Goal: Communication & Community: Ask a question

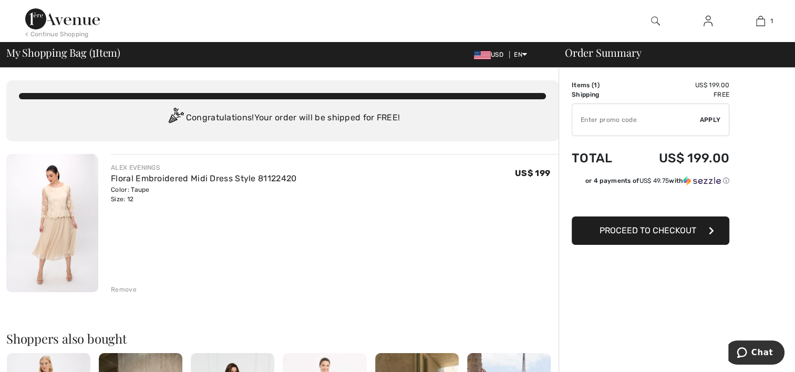
click at [671, 233] on span "Proceed to Checkout" at bounding box center [647, 230] width 97 height 10
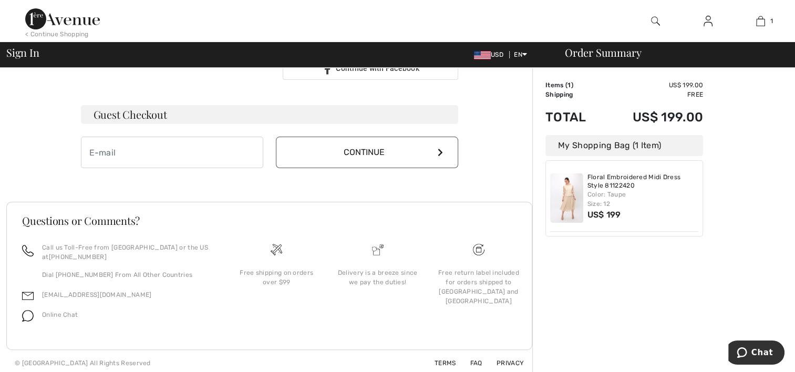
scroll to position [296, 0]
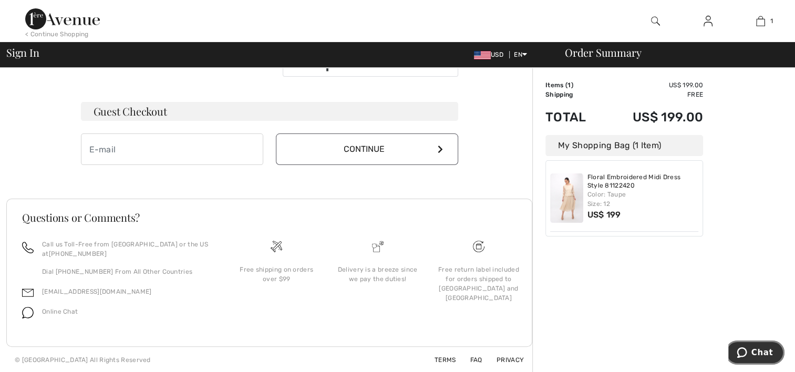
click at [751, 352] on span "Chat" at bounding box center [743, 352] width 15 height 11
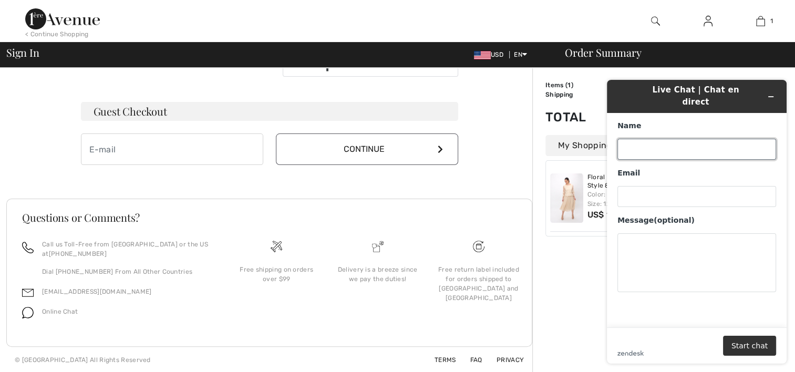
click at [662, 139] on input "Name" at bounding box center [696, 149] width 159 height 21
type input "Peggy B Dreibelbis"
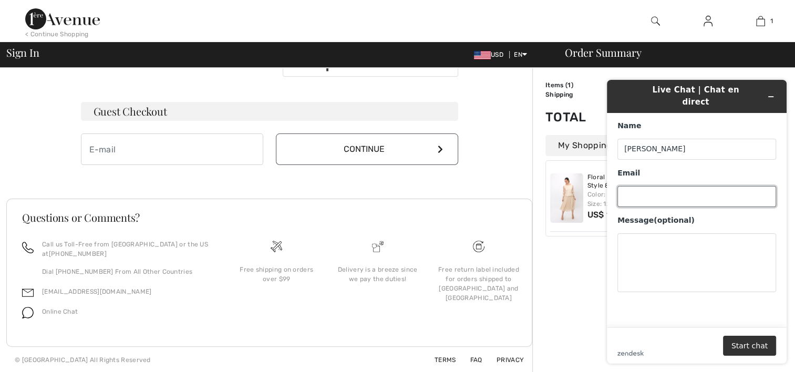
click at [663, 186] on input "Email" at bounding box center [696, 196] width 159 height 21
type input "roydreibelbis@gmail.com"
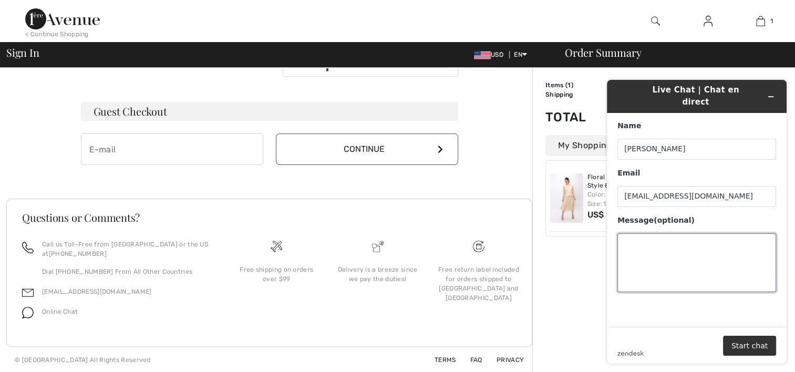
click at [660, 238] on textarea "Message (optional)" at bounding box center [696, 262] width 159 height 59
type textarea "How quickly could this dress be shipped? Thank you!"
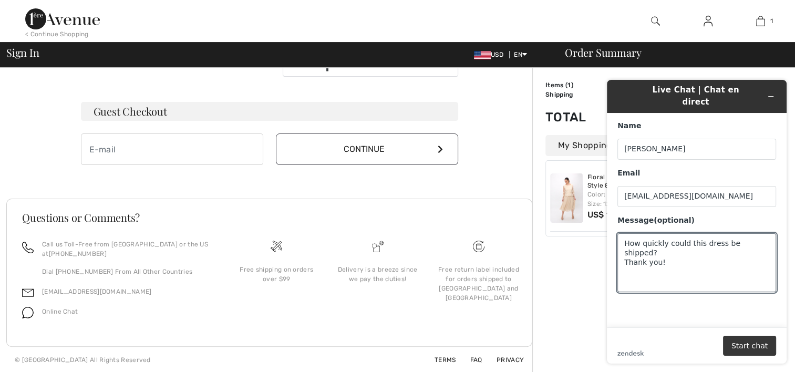
click at [757, 343] on button "Start chat" at bounding box center [749, 346] width 53 height 20
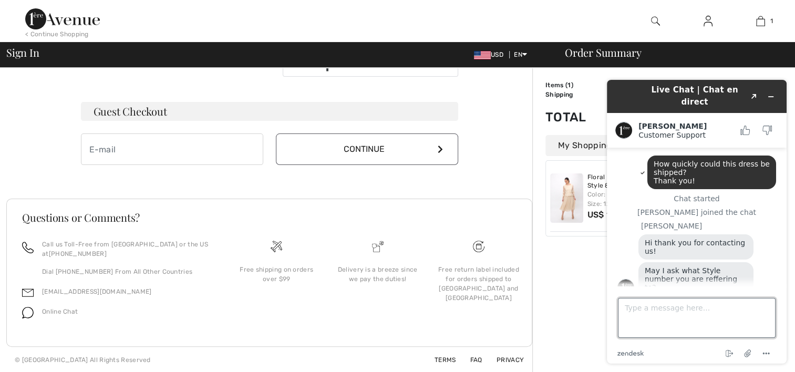
click at [711, 318] on textarea "Type a message here..." at bounding box center [697, 318] width 158 height 40
click at [574, 287] on div "Order Summary Details Items ( 1 ) US$ 199.00 Promo code US$ 0.00 Shipping Free …" at bounding box center [663, 71] width 263 height 601
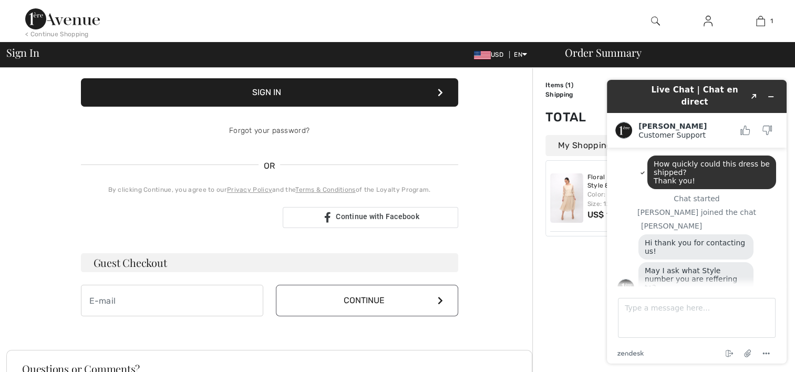
scroll to position [210, 0]
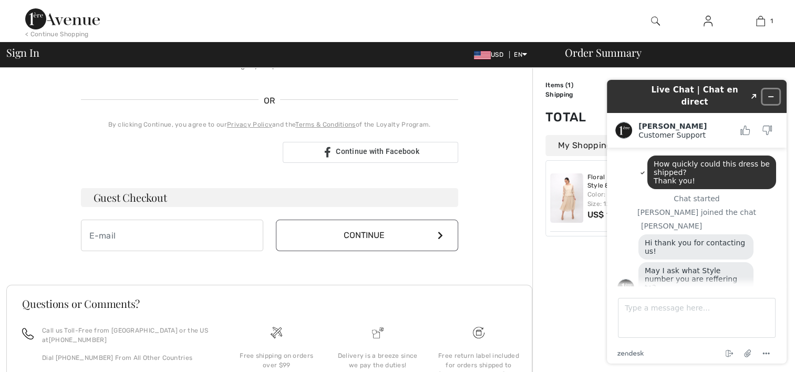
click at [772, 97] on icon "Minimize widget" at bounding box center [771, 97] width 5 height 0
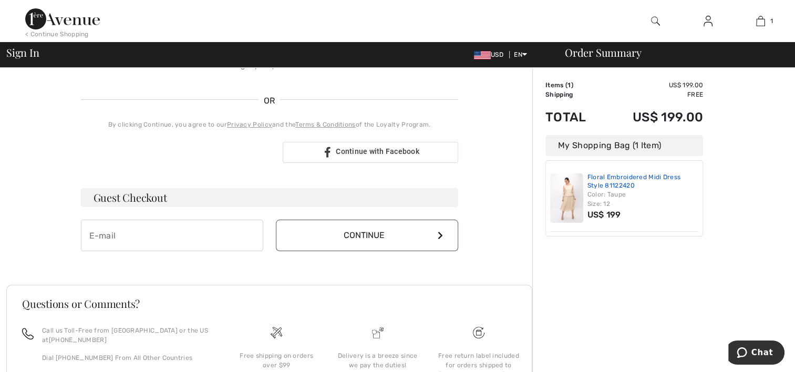
click at [622, 185] on link "Floral Embroidered Midi Dress Style 81122420" at bounding box center [642, 181] width 111 height 16
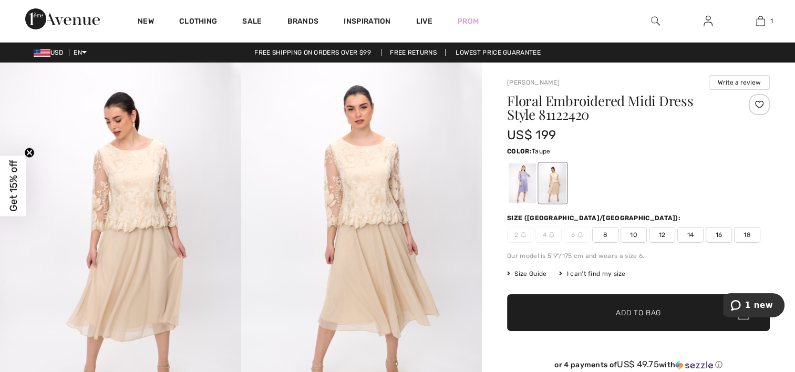
click at [573, 115] on h1 "Floral Embroidered Midi Dress Style 81122420" at bounding box center [616, 107] width 219 height 27
copy h1 "81122420"
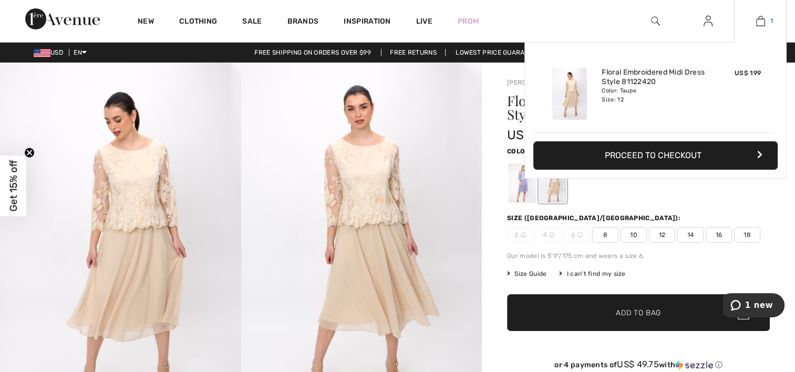
click at [762, 22] on img at bounding box center [760, 21] width 9 height 13
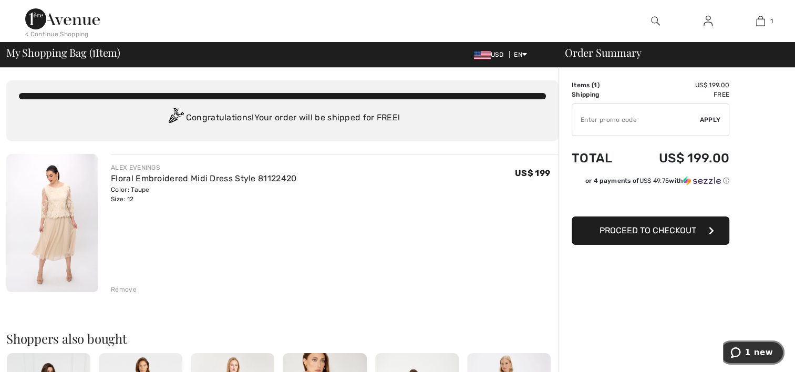
click at [750, 355] on span "1 new" at bounding box center [759, 352] width 28 height 9
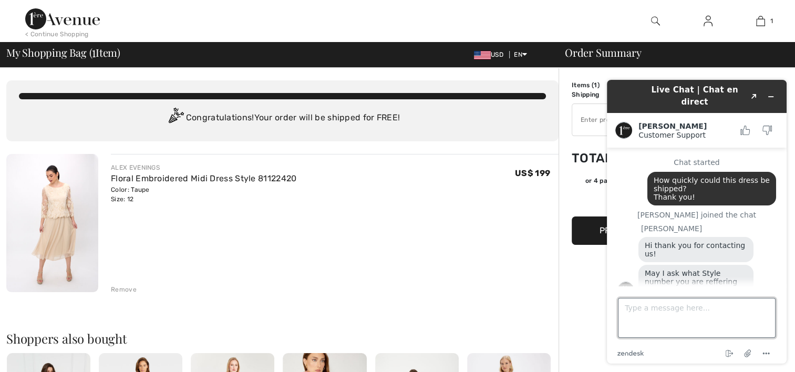
click at [681, 321] on textarea "Type a message here..." at bounding box center [697, 318] width 158 height 40
paste textarea "81122420"
type textarea "81122420"
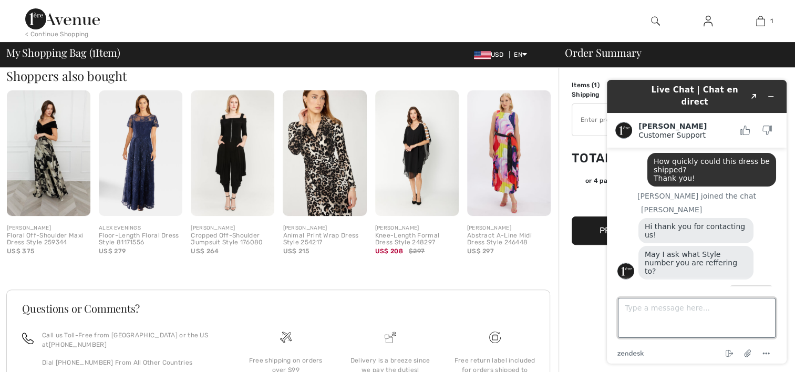
scroll to position [54, 0]
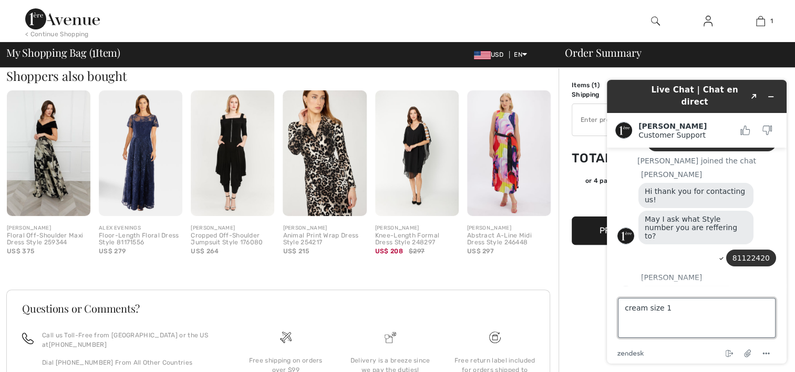
type textarea "cream size 12"
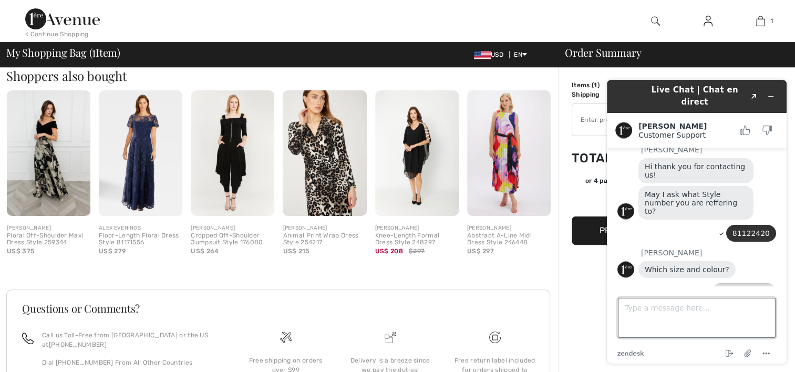
scroll to position [122, 0]
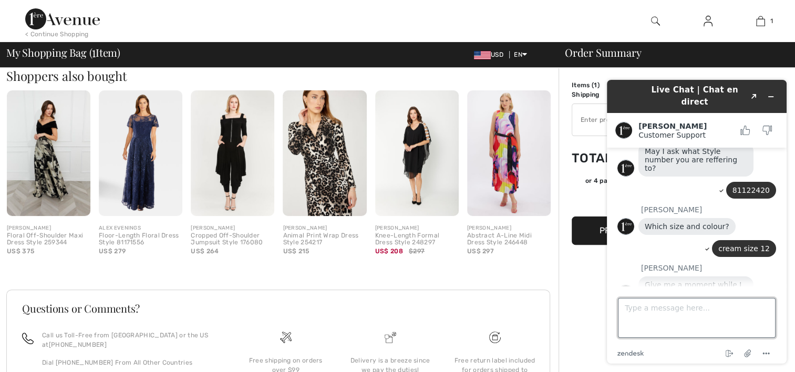
click at [715, 325] on textarea "Type a message here..." at bounding box center [697, 318] width 158 height 40
type textarea "Thank you"
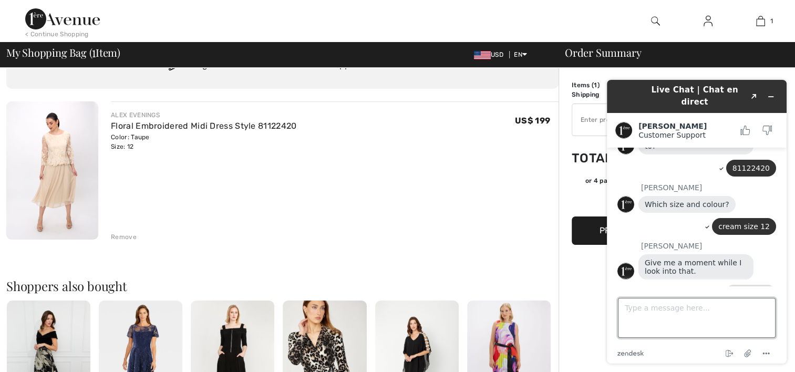
scroll to position [0, 0]
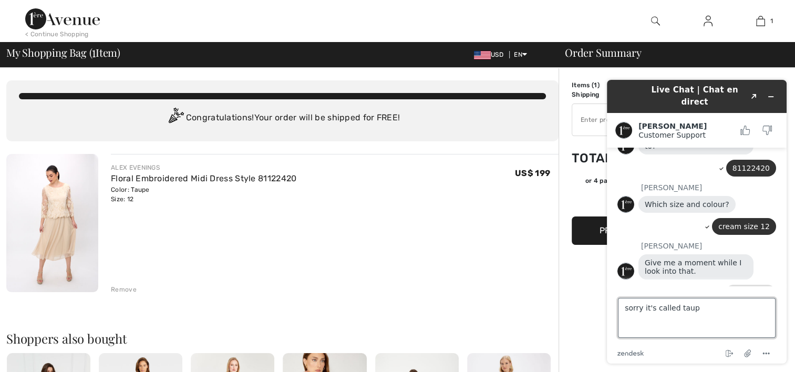
type textarea "sorry it's called taupe"
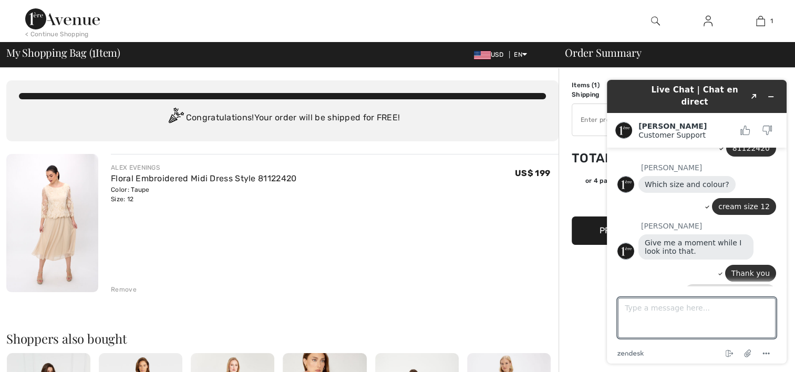
click at [67, 230] on img at bounding box center [52, 223] width 92 height 138
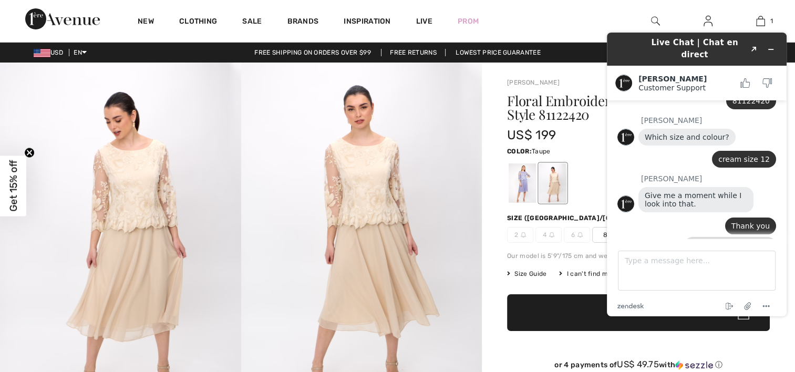
click at [365, 208] on img at bounding box center [361, 243] width 241 height 361
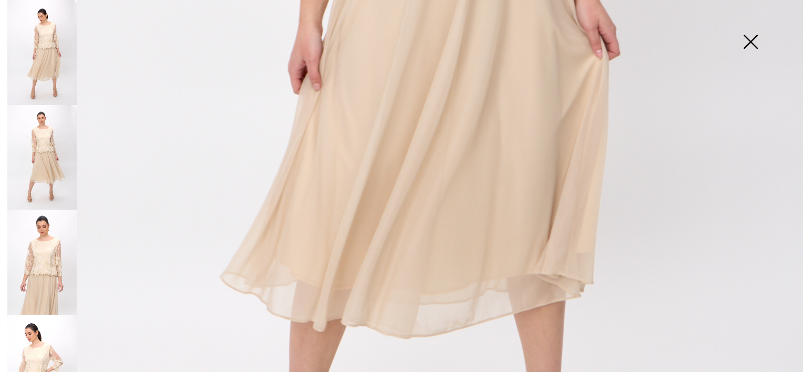
scroll to position [630, 0]
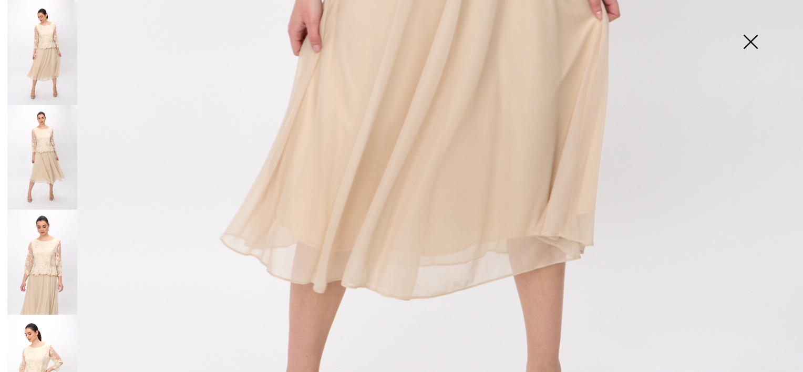
click at [752, 36] on img at bounding box center [750, 43] width 53 height 54
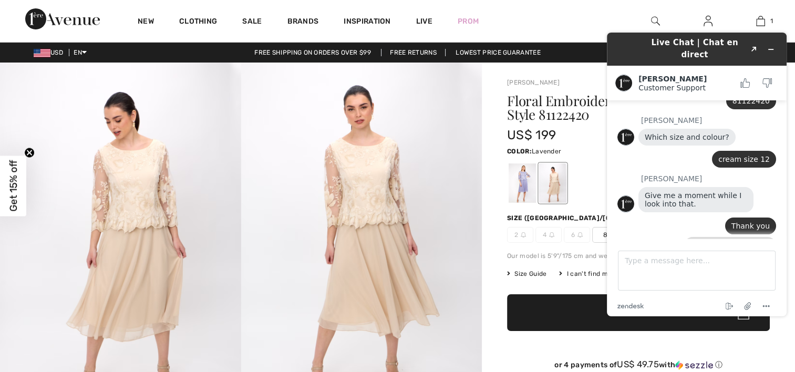
click at [523, 180] on div at bounding box center [521, 182] width 27 height 39
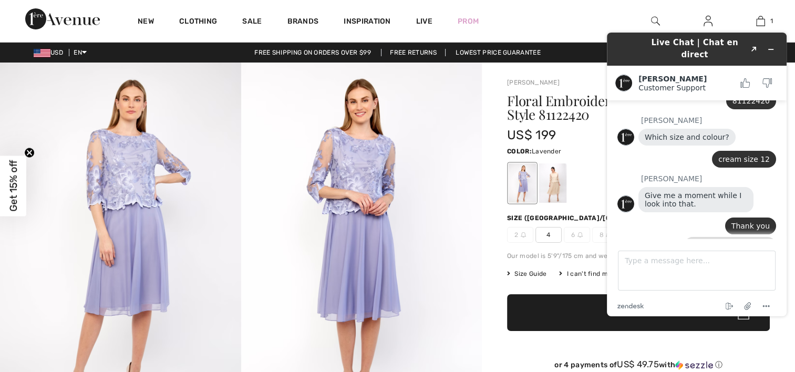
click at [351, 210] on img at bounding box center [361, 243] width 241 height 361
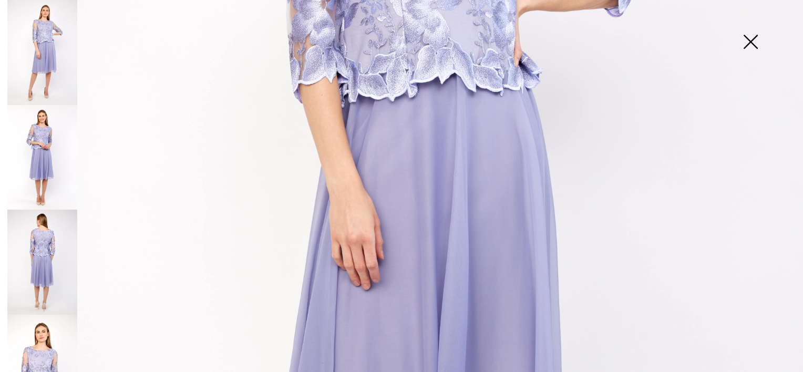
scroll to position [368, 0]
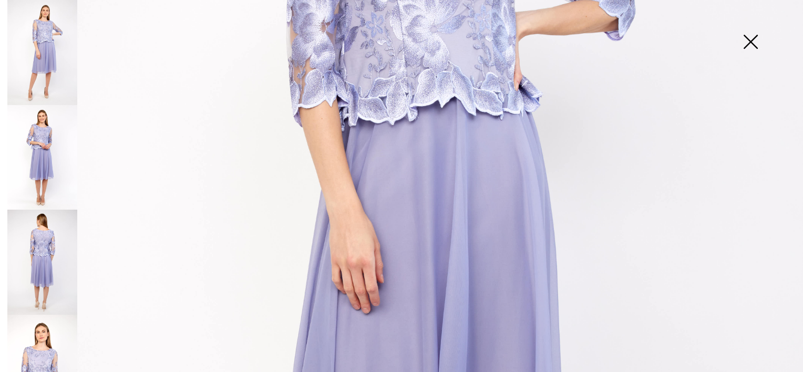
click at [753, 44] on img at bounding box center [750, 43] width 53 height 54
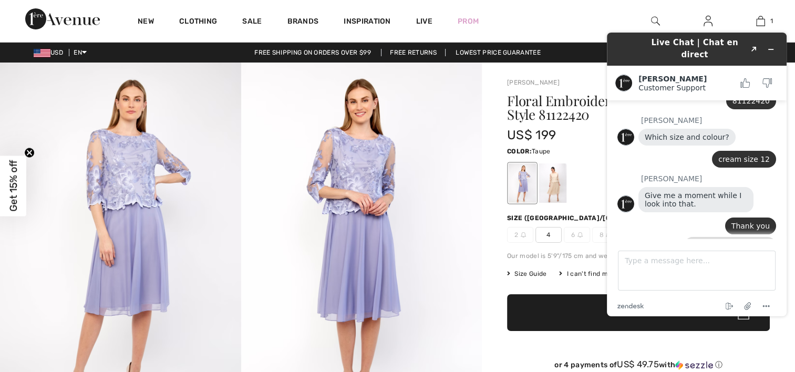
click at [554, 189] on div at bounding box center [552, 182] width 27 height 39
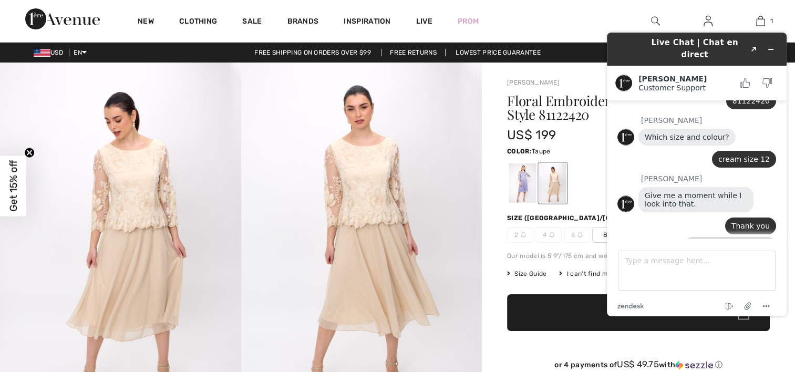
click at [375, 219] on img at bounding box center [361, 243] width 241 height 361
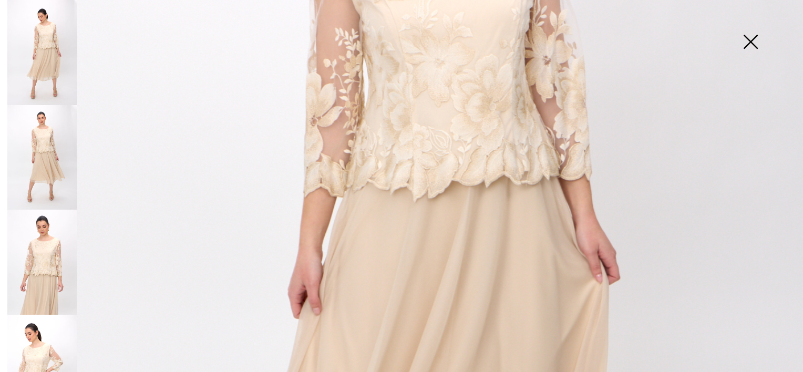
click at [41, 263] on img at bounding box center [42, 262] width 70 height 105
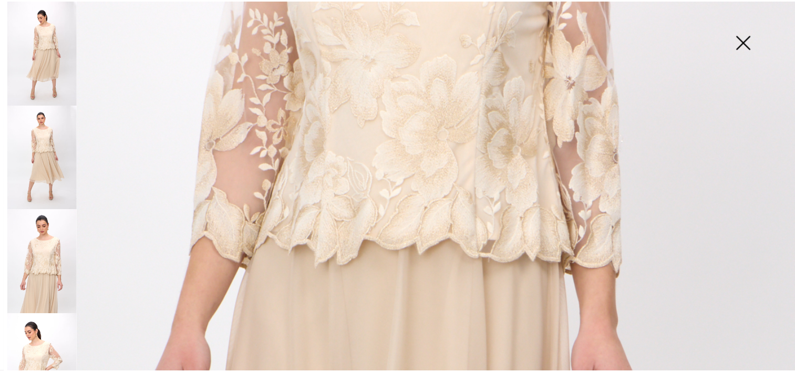
scroll to position [525, 0]
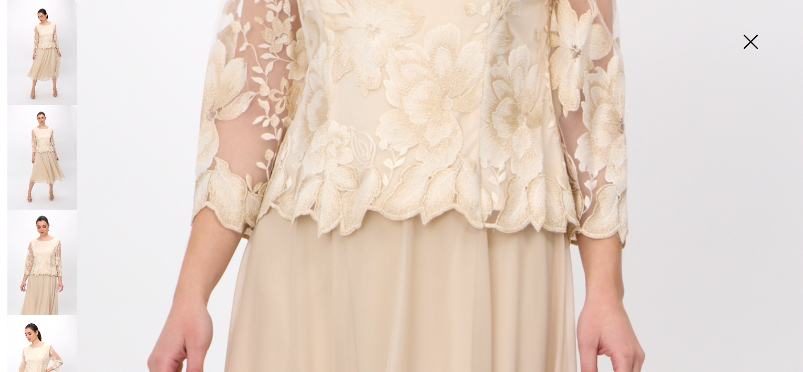
click at [365, 212] on img at bounding box center [401, 77] width 803 height 1205
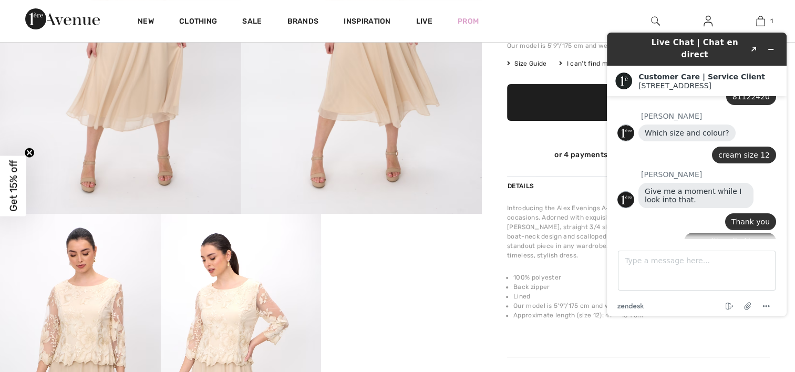
scroll to position [373, 0]
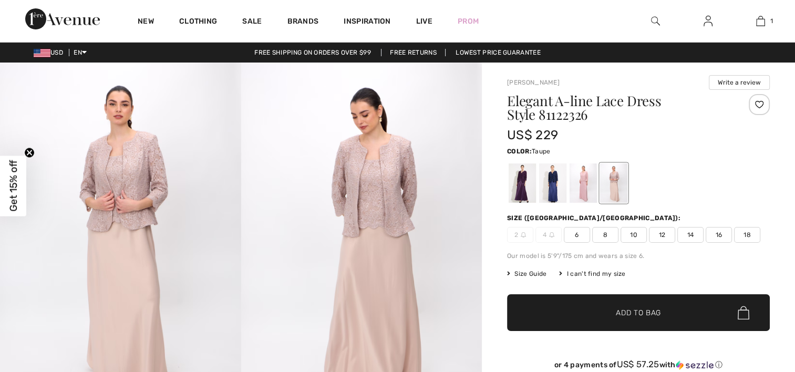
scroll to position [235, 0]
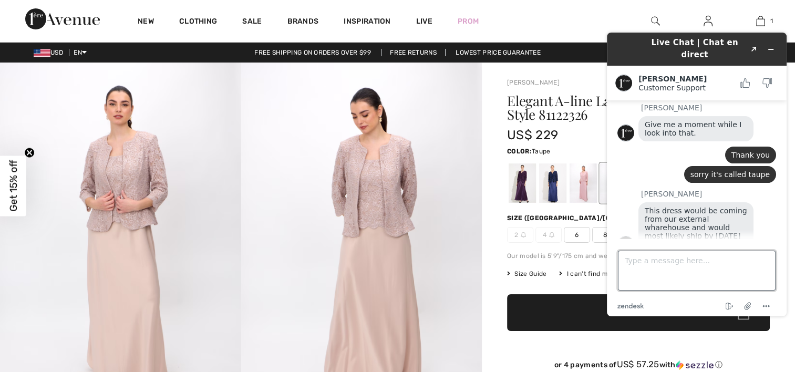
click at [700, 283] on textarea "Type a message here..." at bounding box center [697, 271] width 158 height 40
type textarea "Thank you very much!"
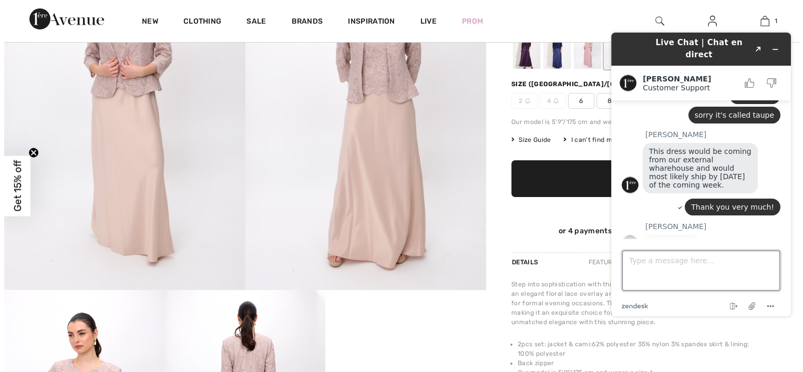
scroll to position [53, 0]
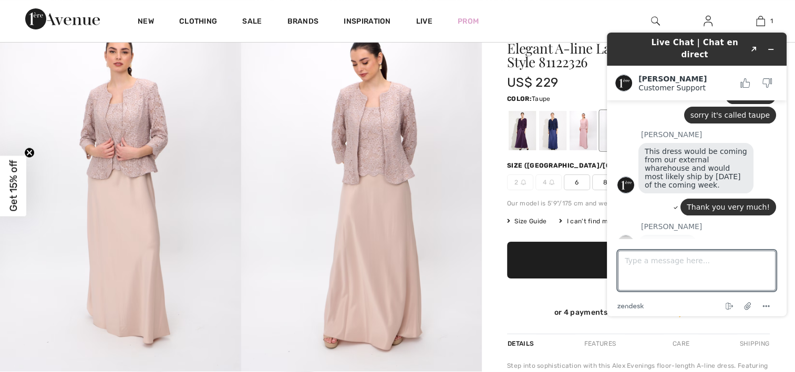
click at [364, 157] on img at bounding box center [361, 190] width 241 height 361
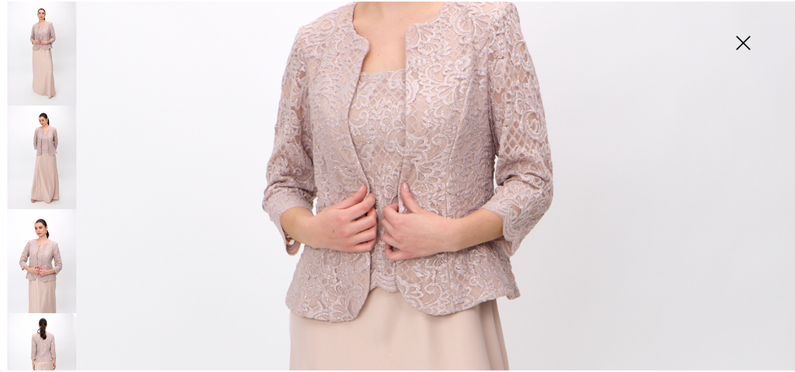
scroll to position [263, 0]
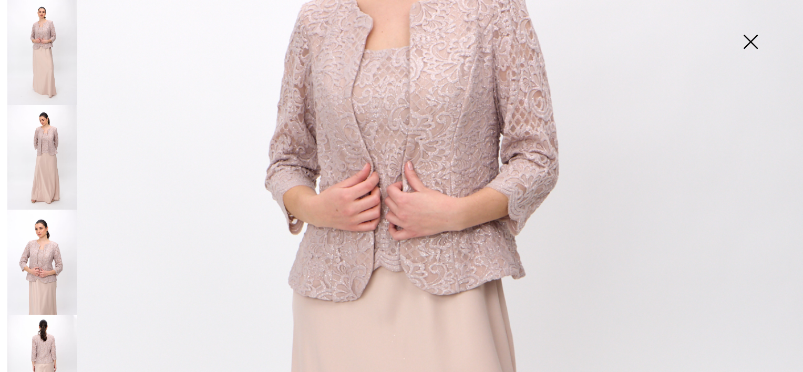
click at [748, 37] on img at bounding box center [750, 43] width 53 height 54
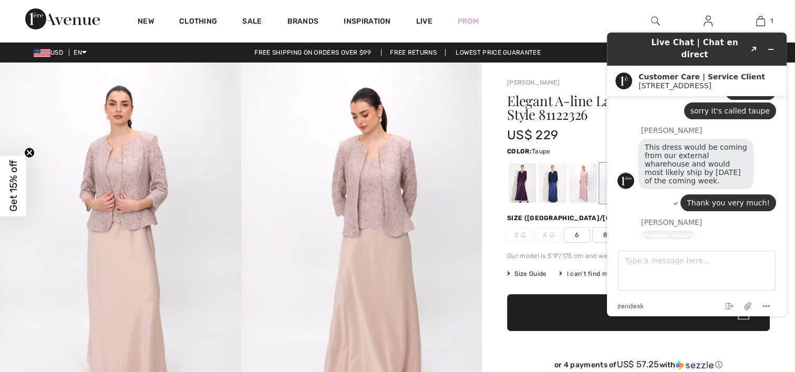
scroll to position [373, 0]
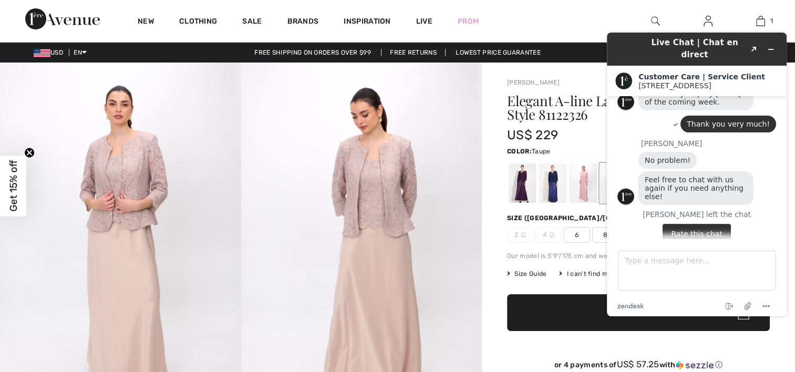
click at [708, 224] on button "Rate this chat" at bounding box center [696, 234] width 68 height 20
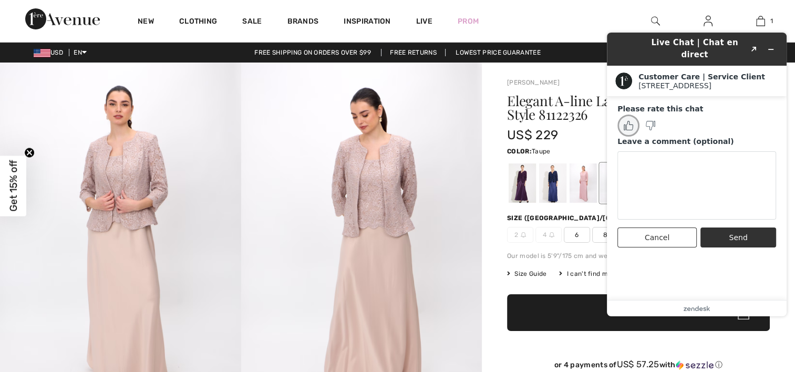
click at [633, 118] on button "Rate this chat as good" at bounding box center [628, 126] width 22 height 22
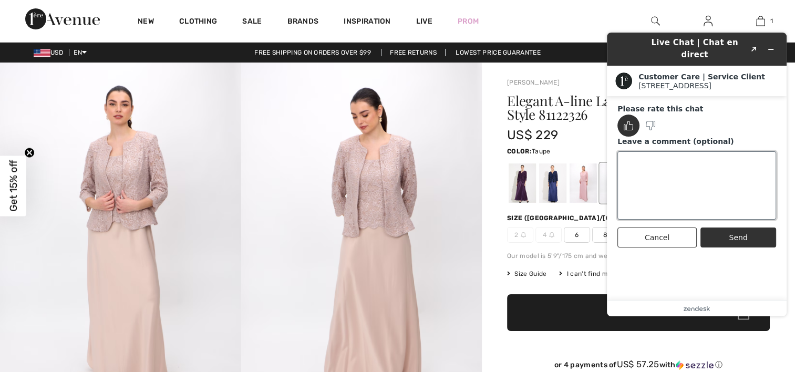
click at [656, 181] on textarea "Leave a comment (optional)" at bounding box center [696, 185] width 159 height 68
type textarea "Very helpful"
click at [740, 230] on button "Send" at bounding box center [738, 237] width 76 height 20
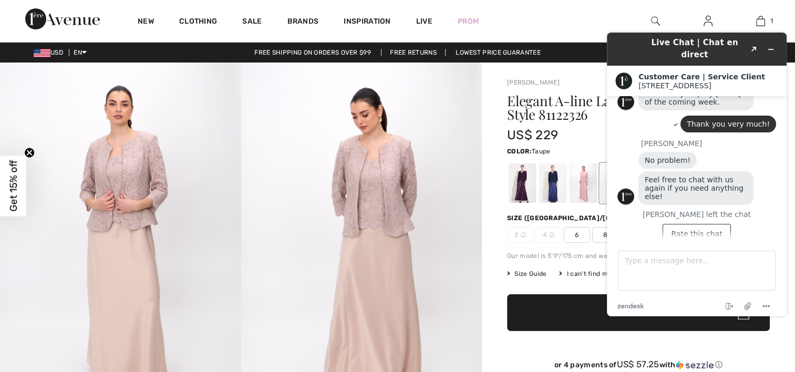
scroll to position [348, 0]
